Goal: Transaction & Acquisition: Subscribe to service/newsletter

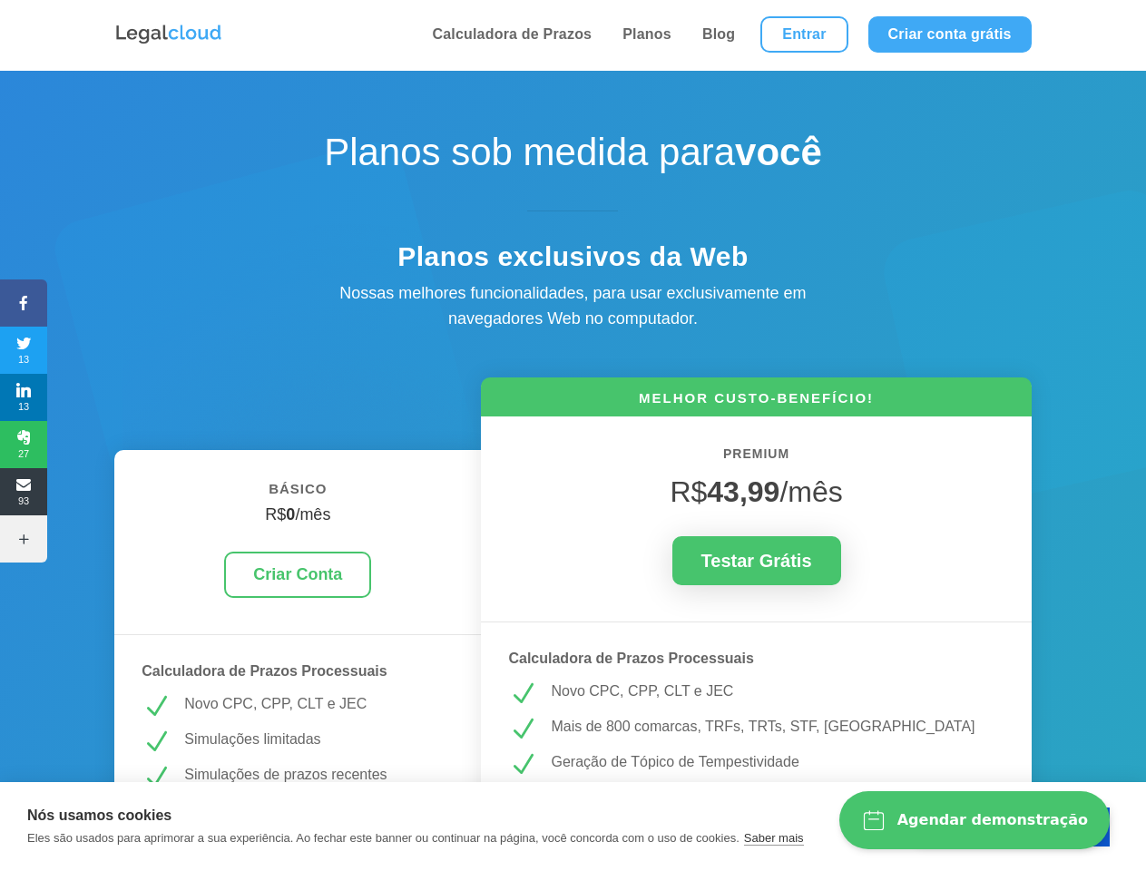
click at [24, 303] on icon at bounding box center [23, 303] width 47 height 15
click at [24, 350] on span "13" at bounding box center [23, 350] width 47 height 29
click at [24, 397] on span "13" at bounding box center [23, 397] width 47 height 29
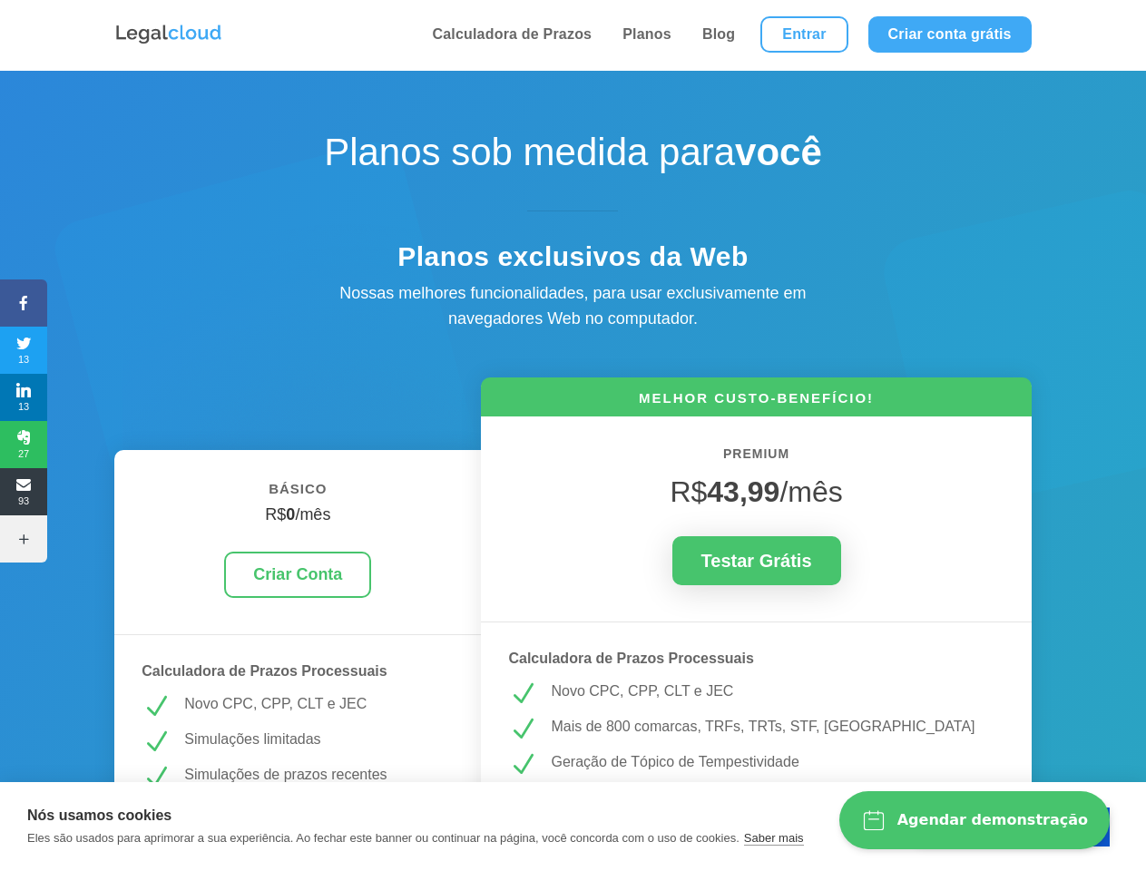
click at [24, 445] on span "27" at bounding box center [23, 444] width 47 height 29
click at [24, 492] on span "93" at bounding box center [23, 491] width 47 height 29
click at [24, 539] on icon at bounding box center [23, 539] width 47 height 15
